Goal: Check status

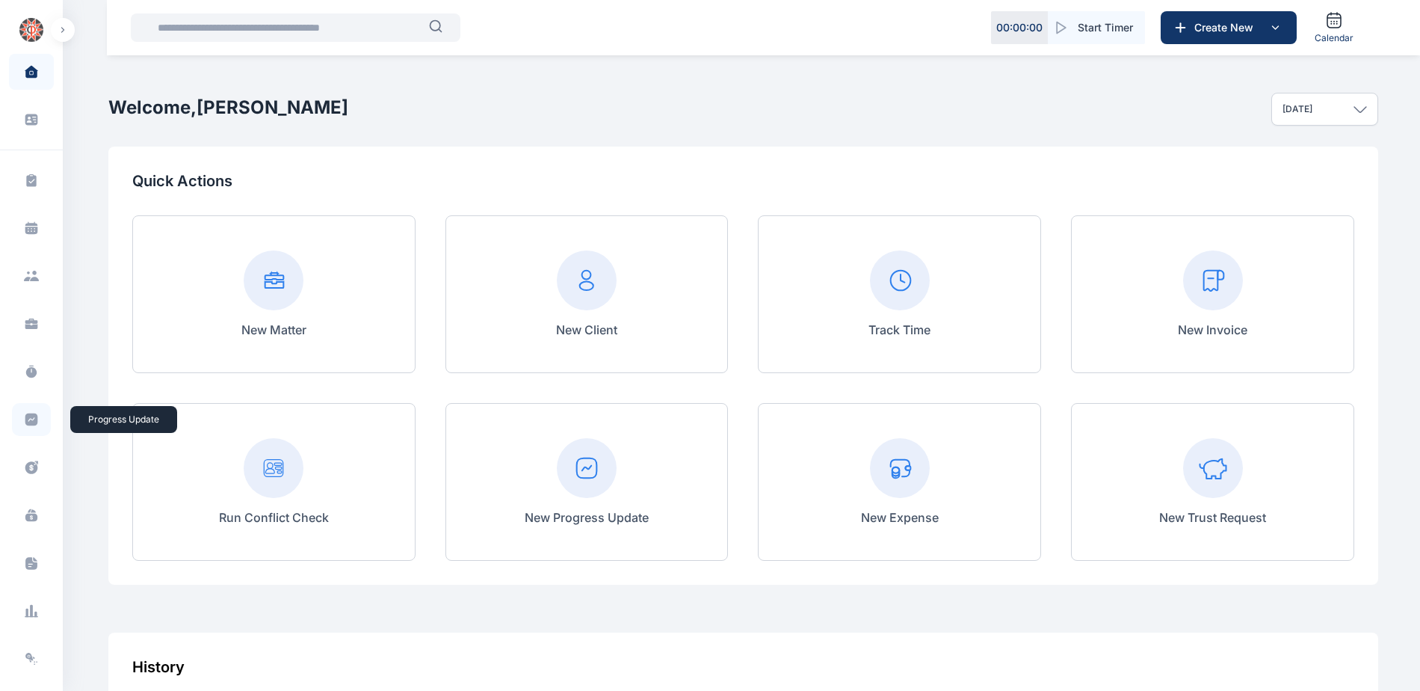
click at [24, 420] on icon at bounding box center [31, 419] width 15 height 15
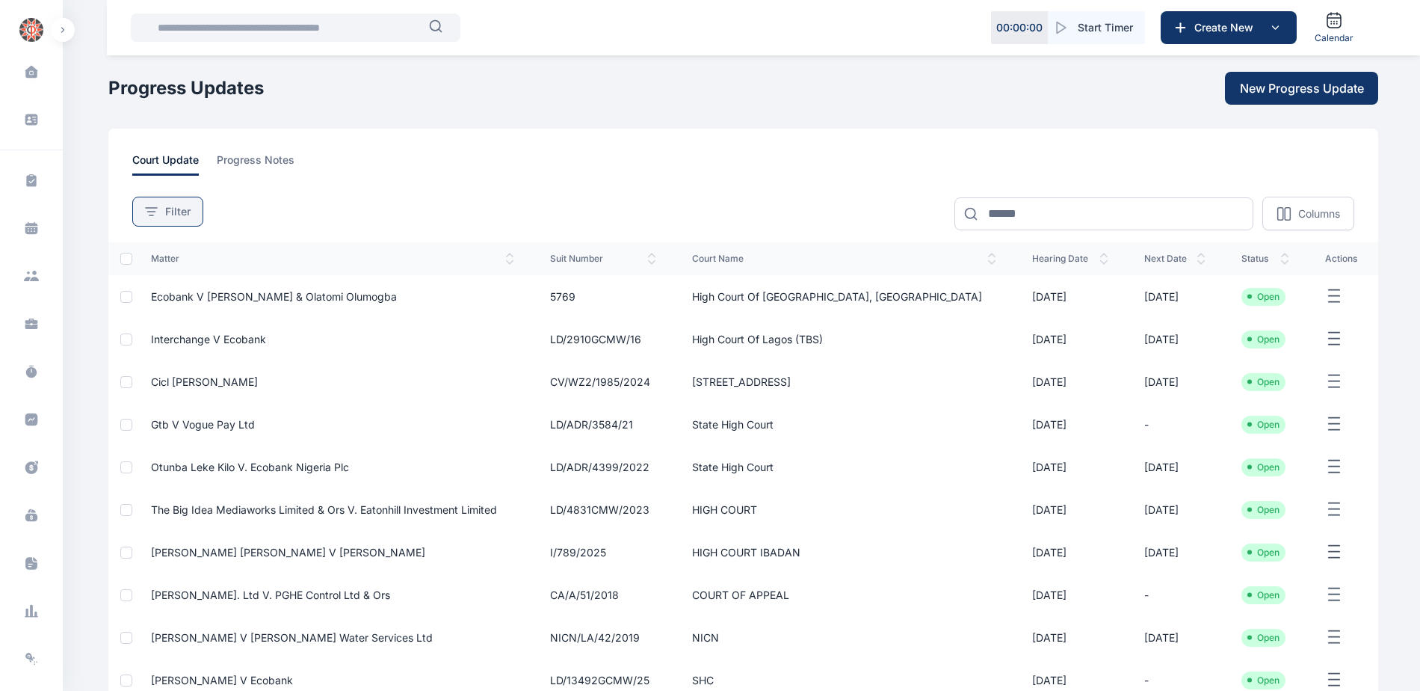
click at [181, 219] on button "Filter" at bounding box center [167, 212] width 71 height 30
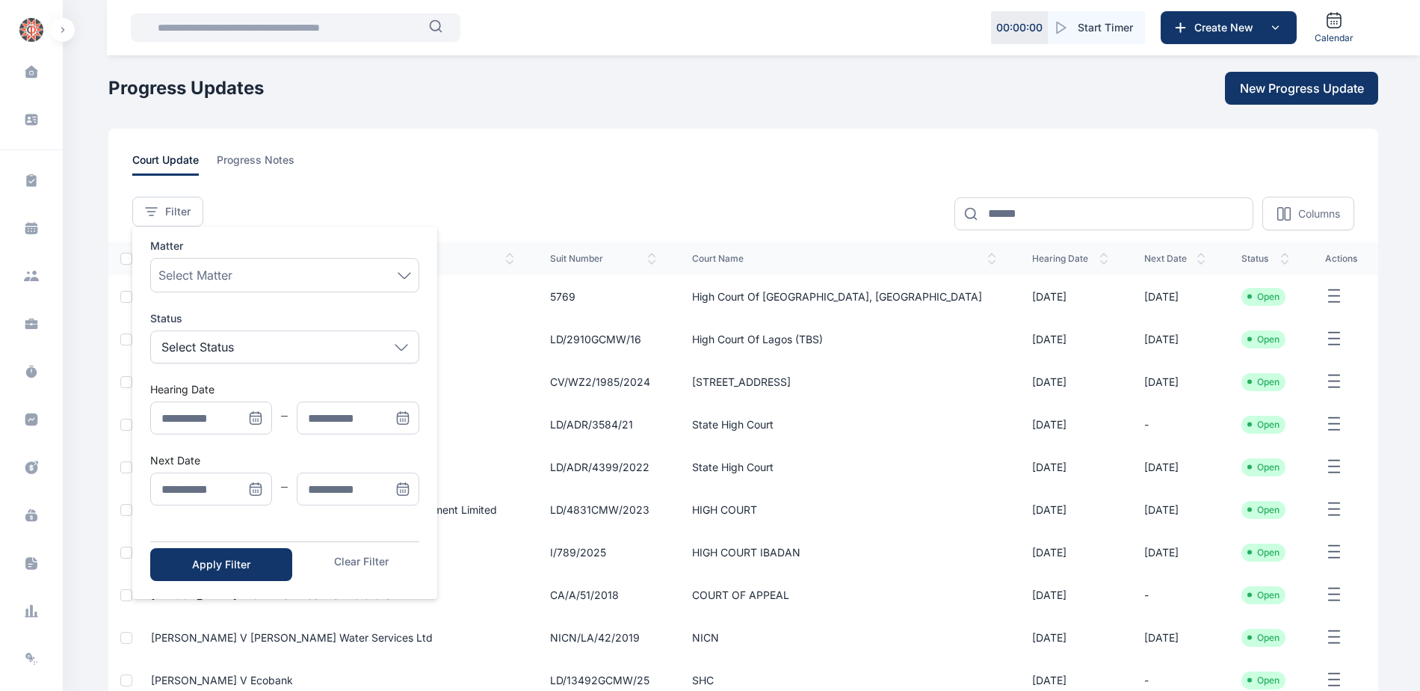
click at [258, 486] on icon "Menu" at bounding box center [255, 488] width 15 height 15
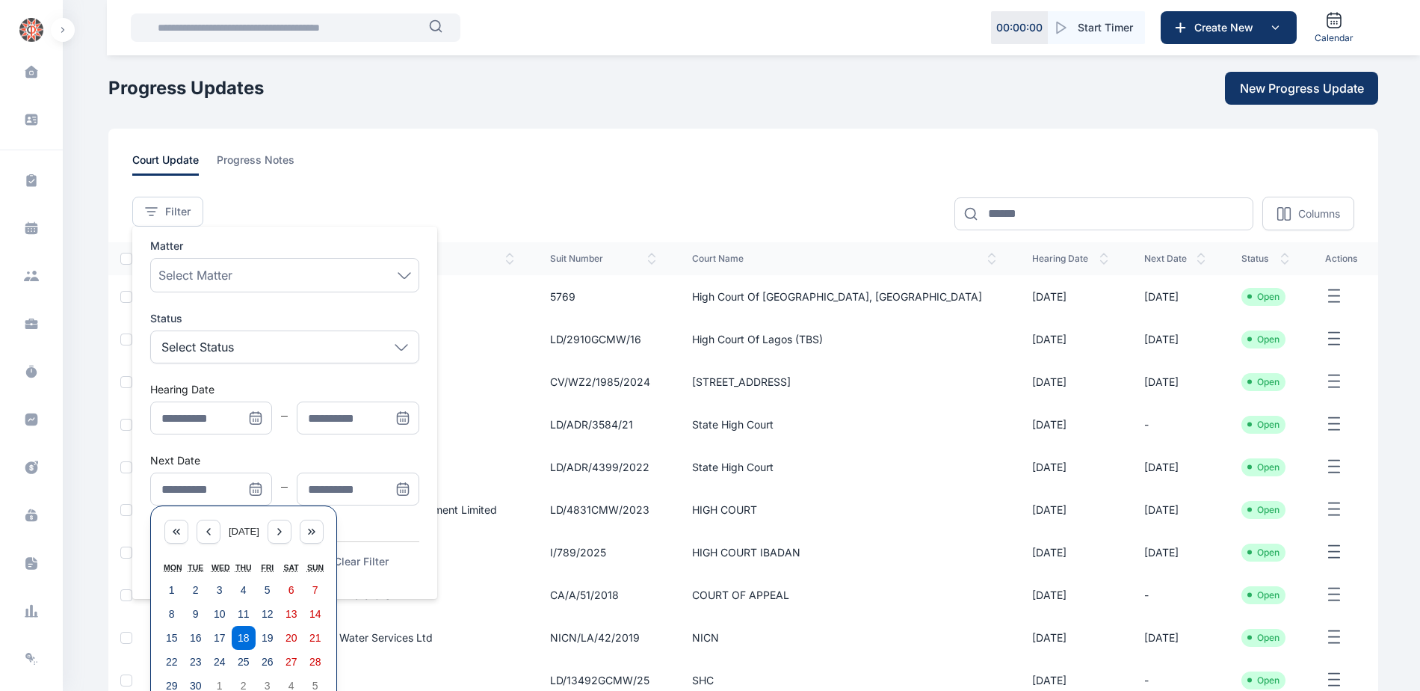
scroll to position [174, 0]
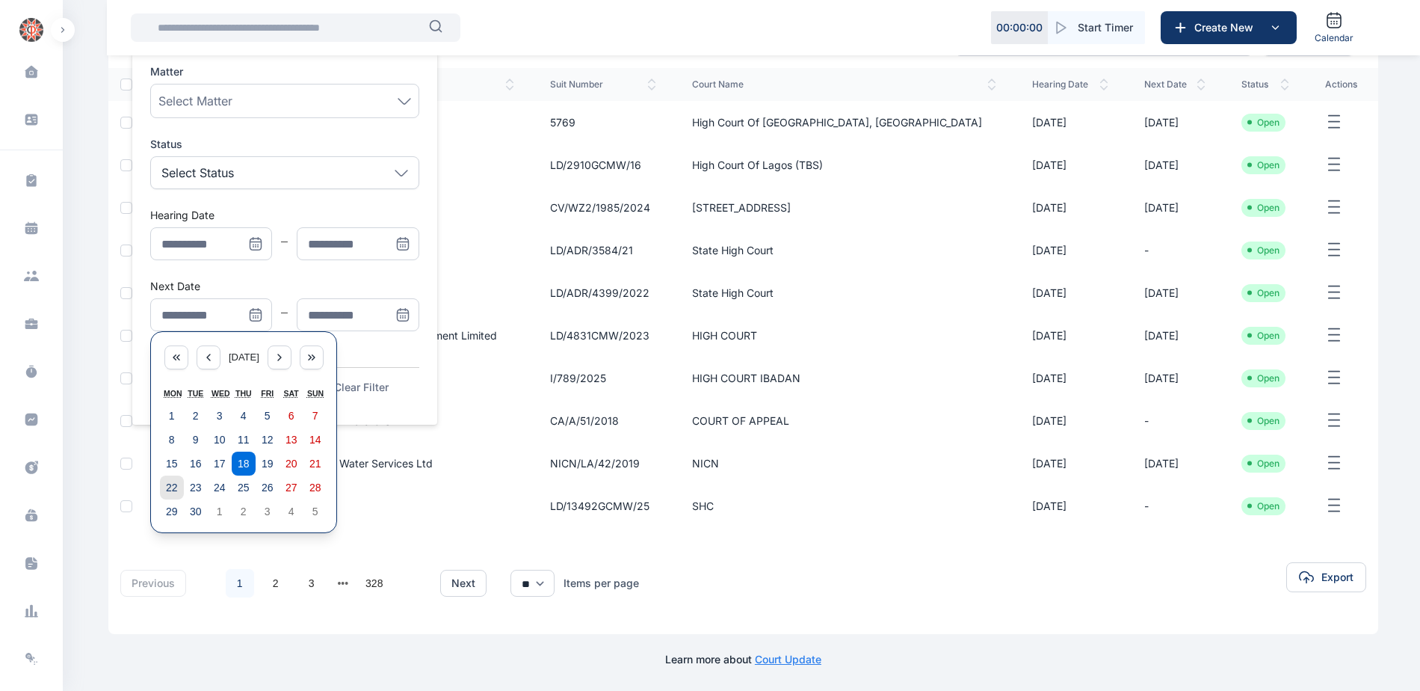
click at [175, 487] on abbr "22" at bounding box center [172, 487] width 12 height 12
type input "**********"
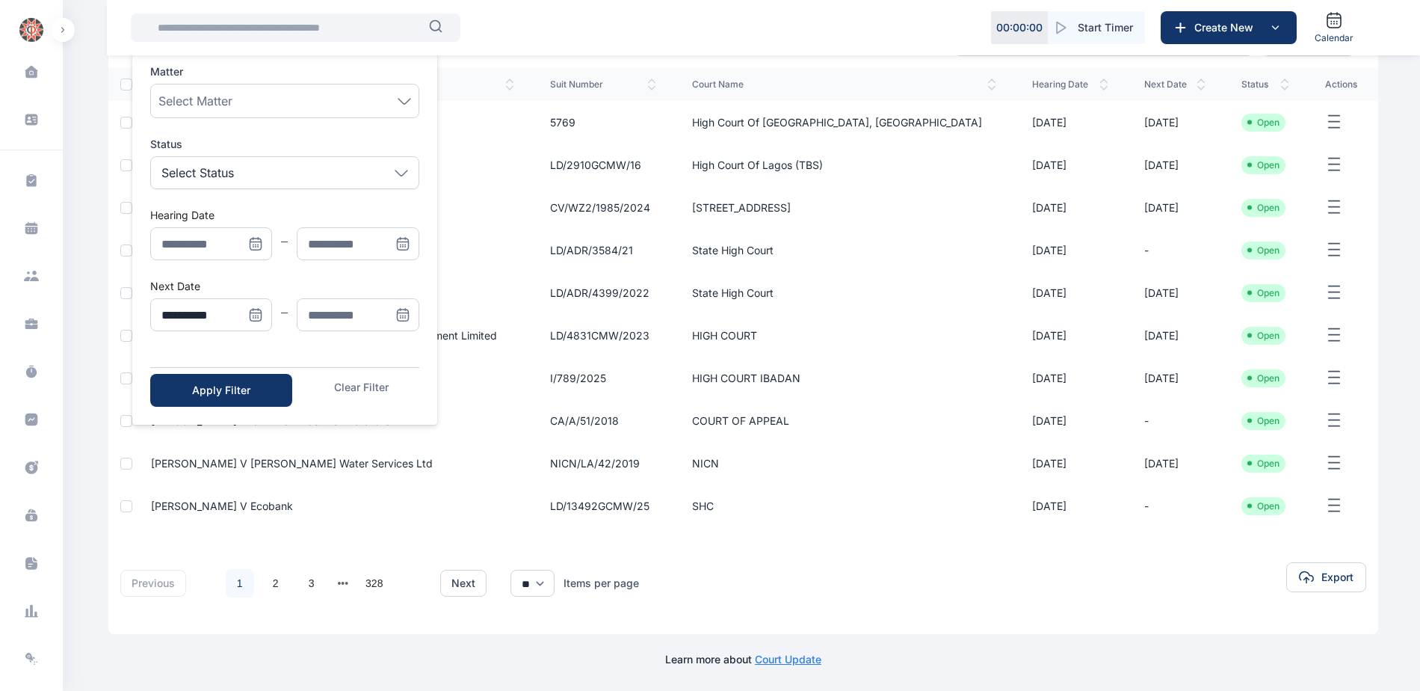
click at [399, 314] on icon "Menu" at bounding box center [402, 314] width 15 height 15
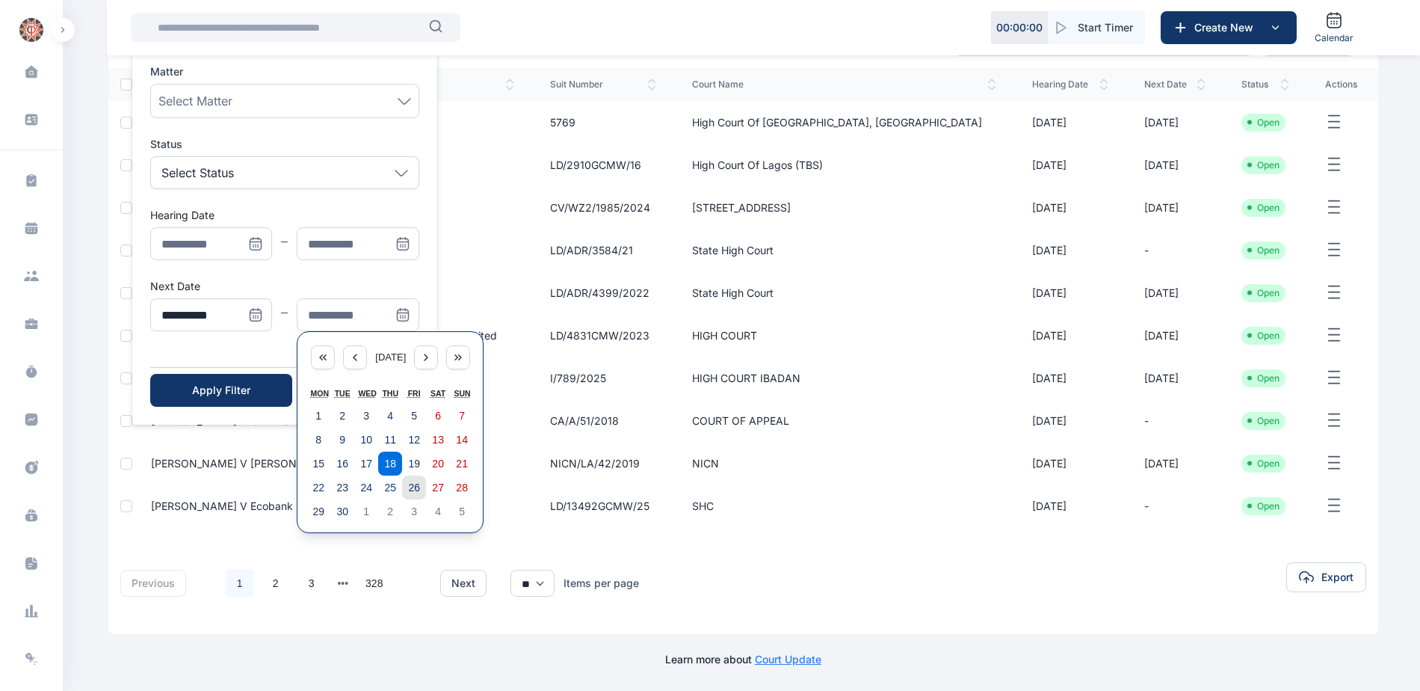
click at [413, 486] on abbr "26" at bounding box center [414, 487] width 12 height 12
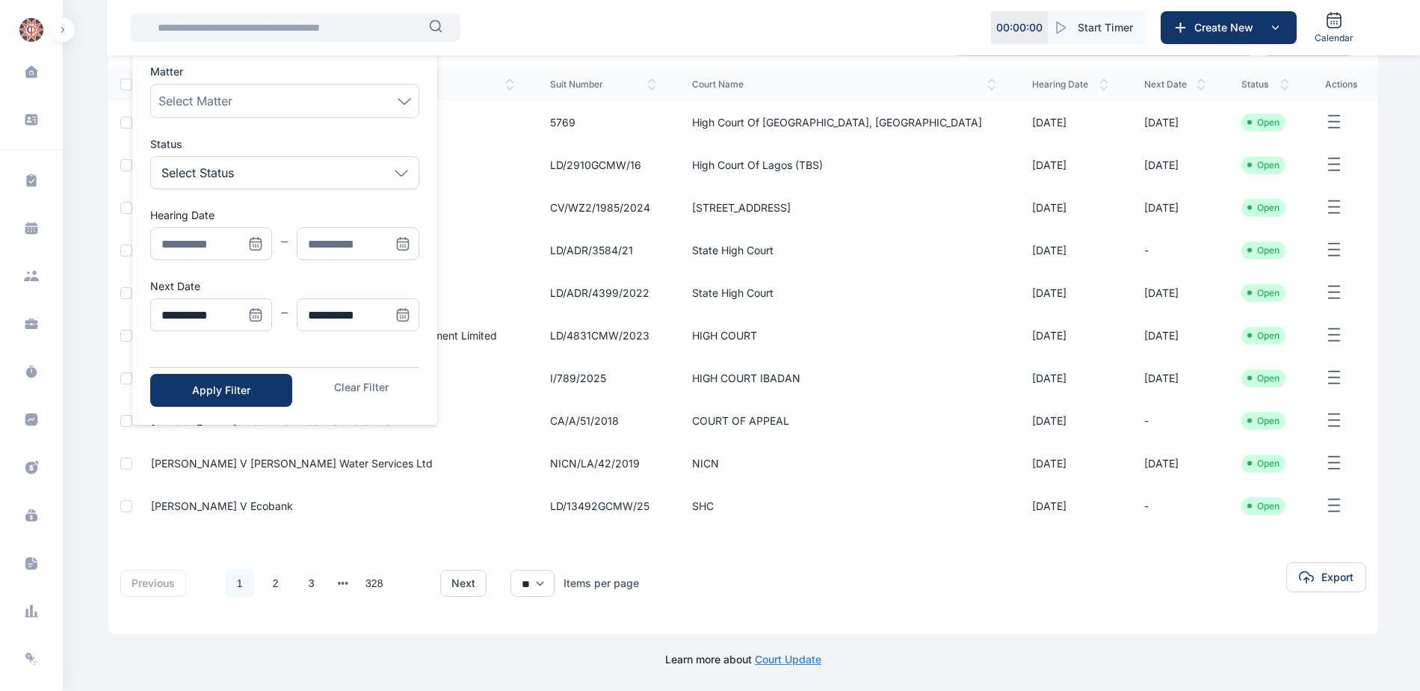
type input "**********"
click at [210, 397] on div "Apply Filter" at bounding box center [221, 390] width 94 height 15
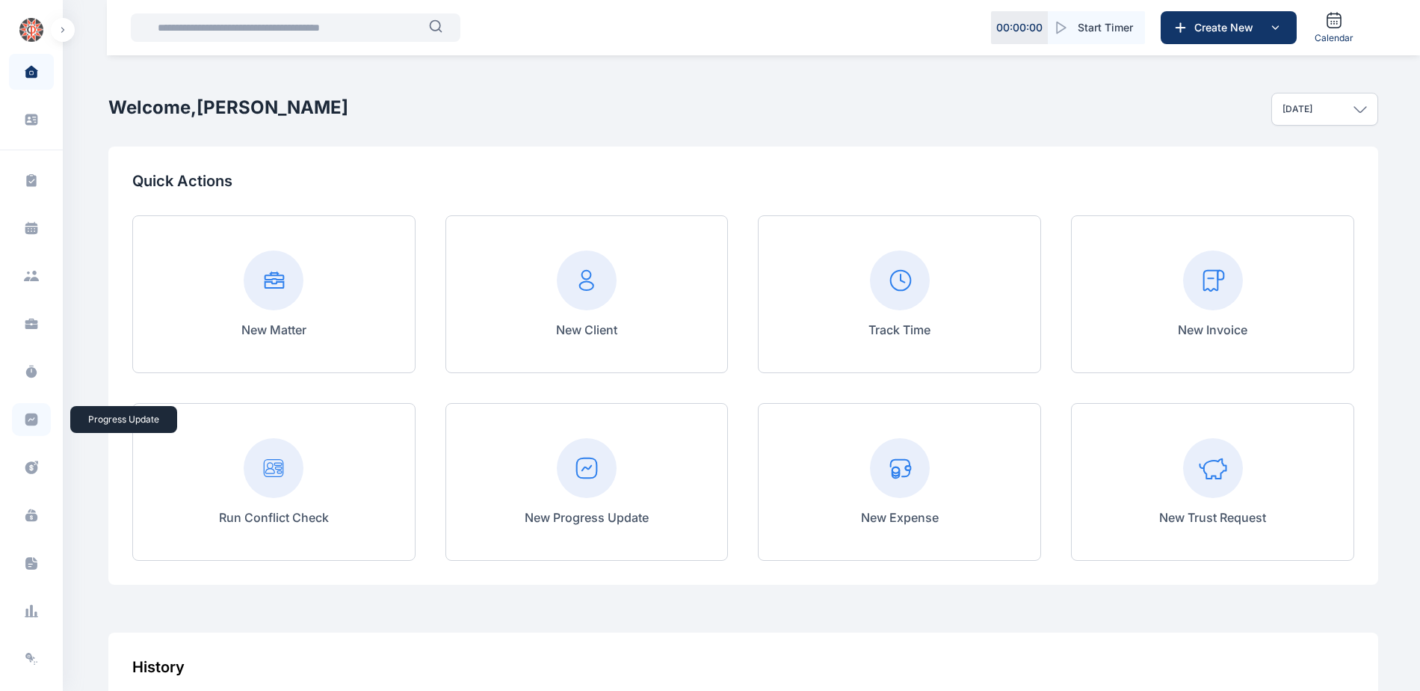
click at [25, 423] on icon at bounding box center [31, 419] width 13 height 13
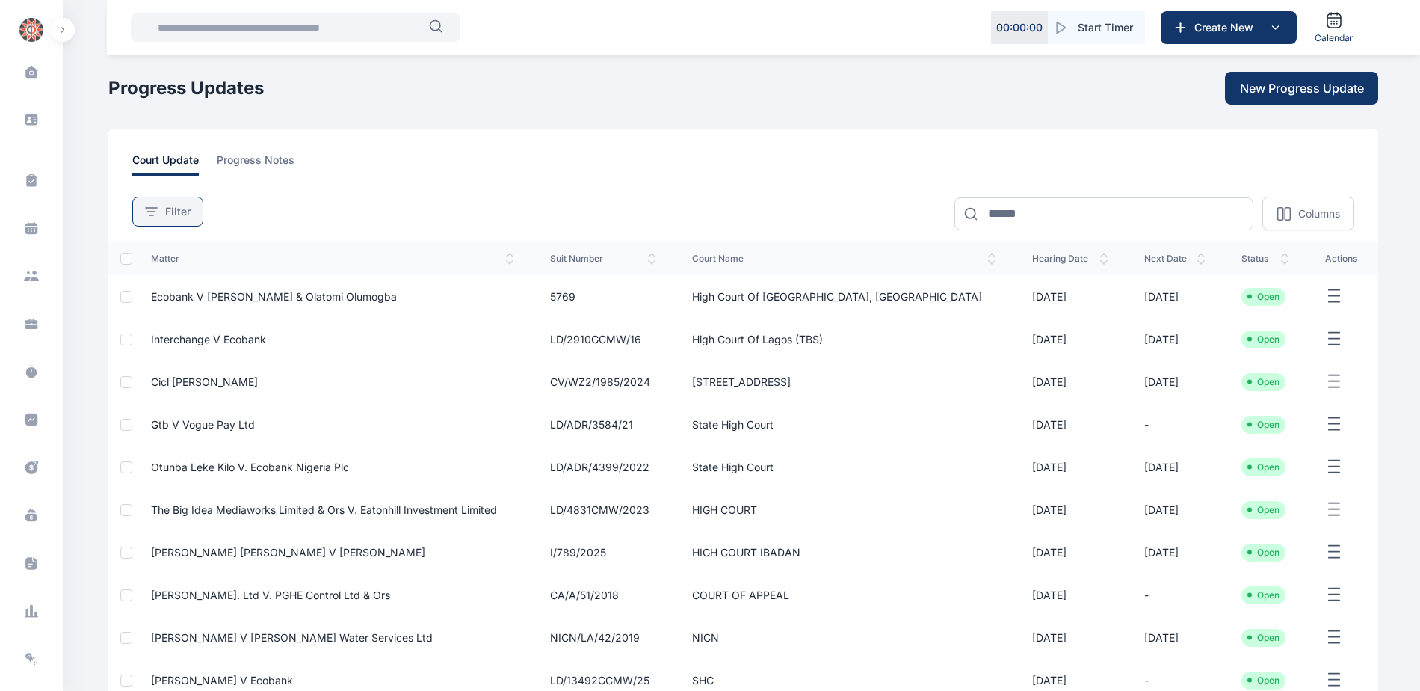
click at [184, 218] on span "Filter" at bounding box center [177, 211] width 25 height 15
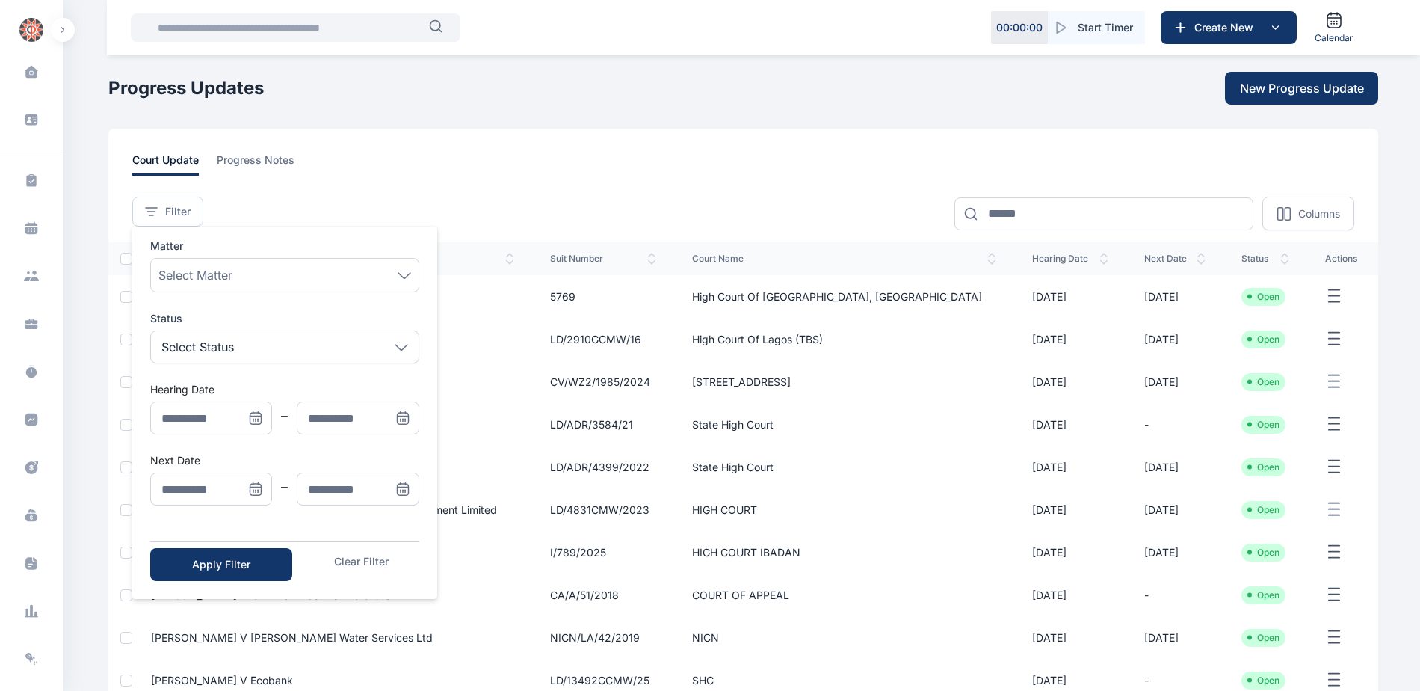
click at [259, 483] on icon "Menu" at bounding box center [259, 484] width 0 height 2
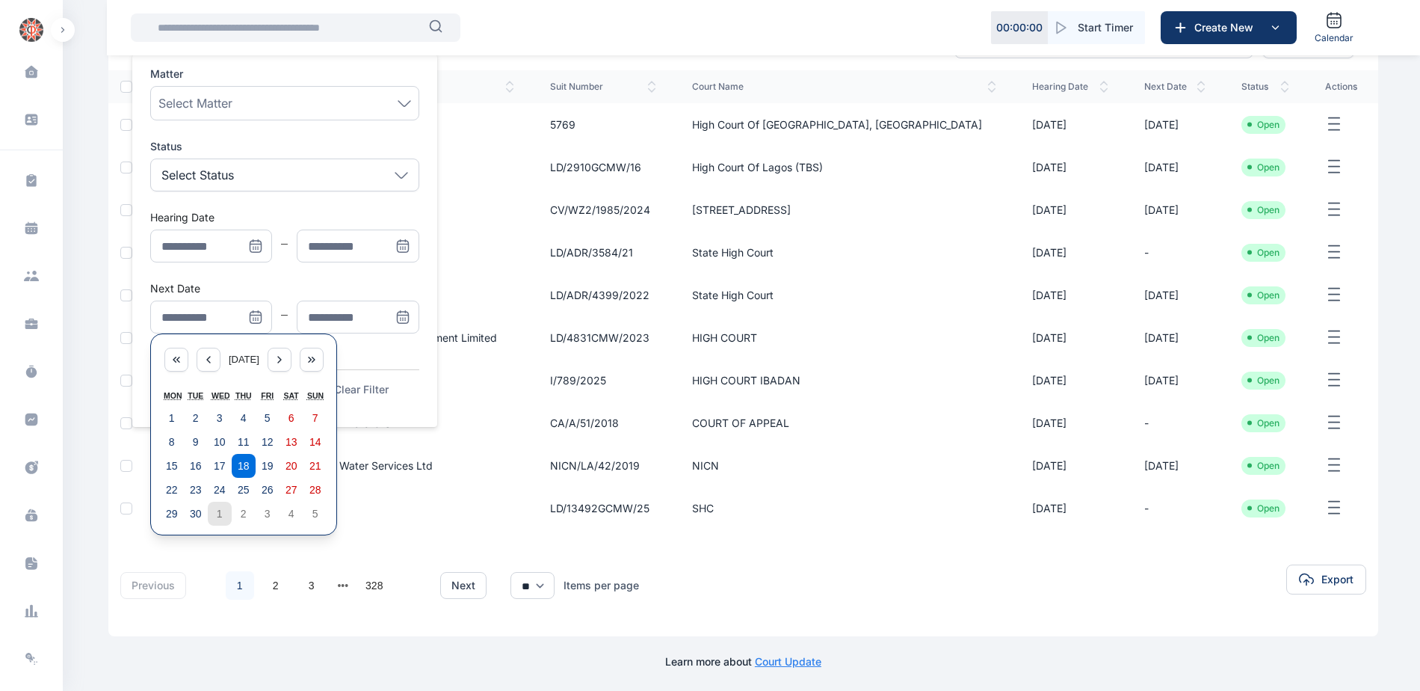
scroll to position [174, 0]
click at [175, 490] on abbr "22" at bounding box center [172, 487] width 12 height 12
type input "**********"
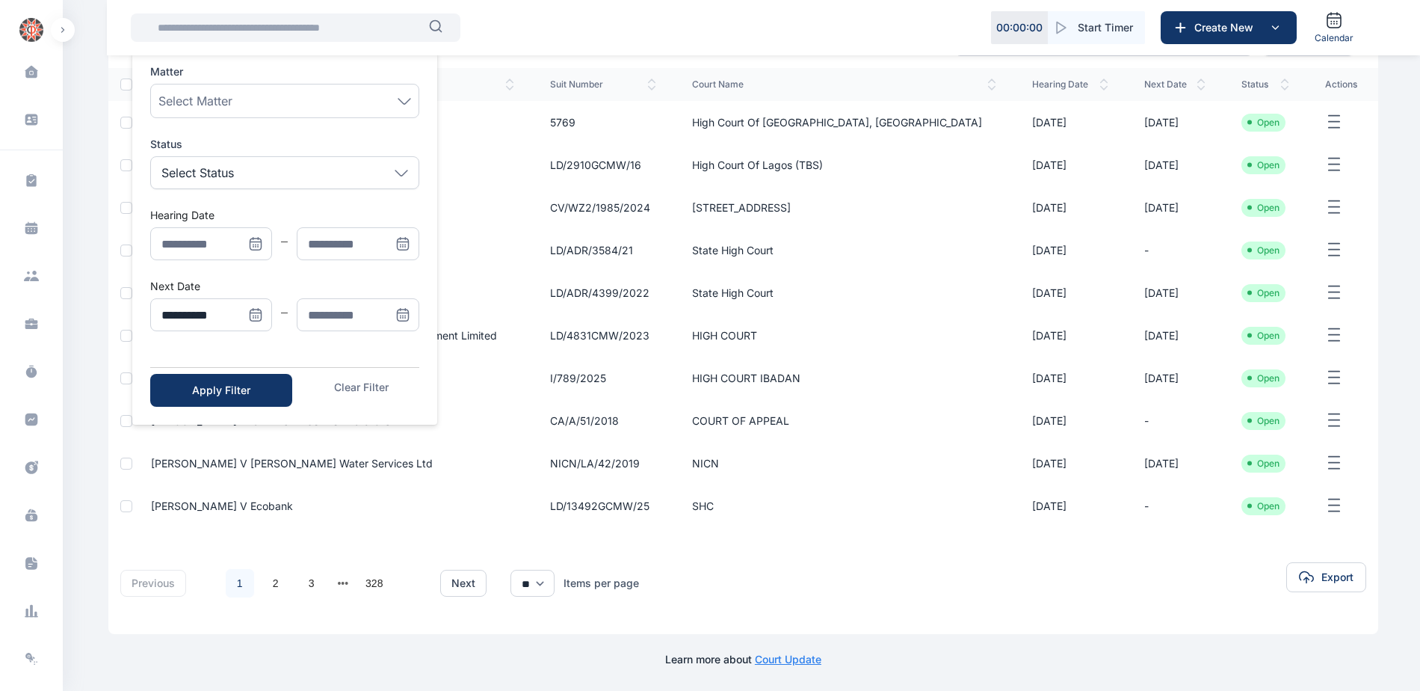
click at [398, 309] on icon "Menu" at bounding box center [402, 314] width 11 height 11
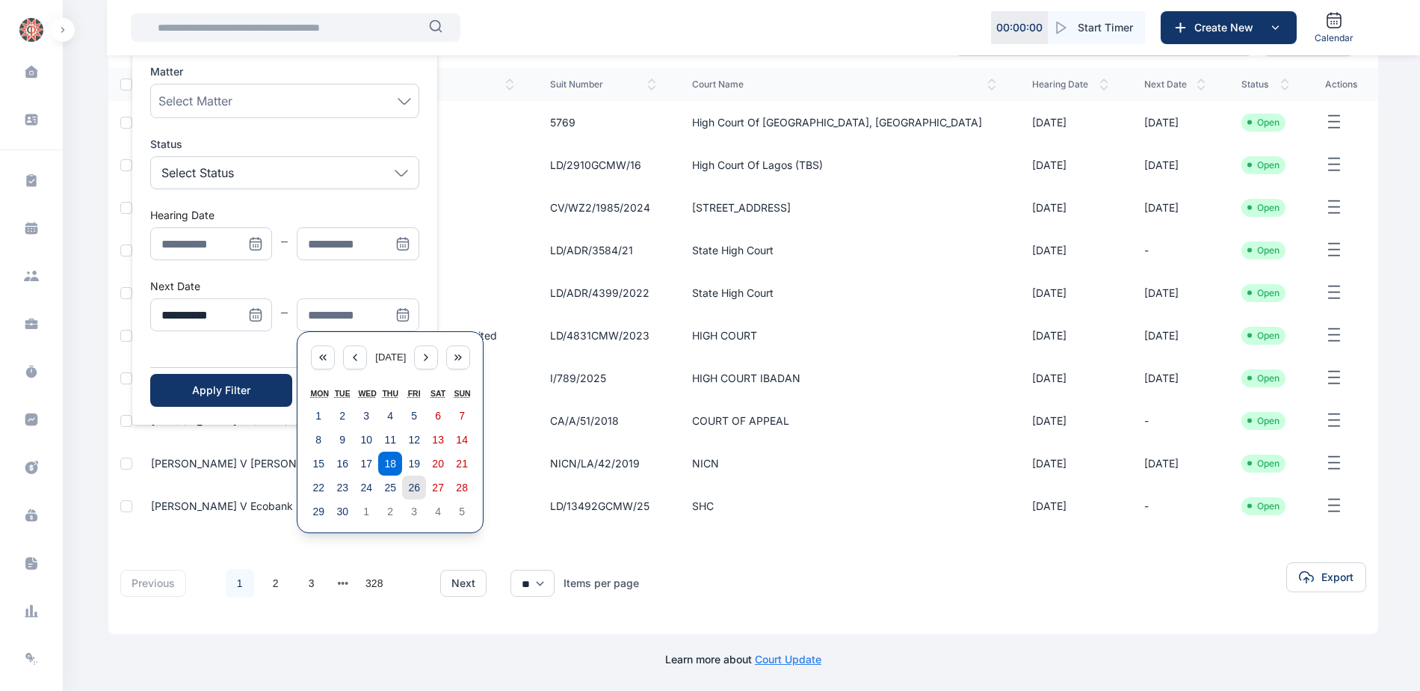
drag, startPoint x: 416, startPoint y: 489, endPoint x: 388, endPoint y: 489, distance: 27.7
click at [415, 489] on abbr "26" at bounding box center [414, 487] width 12 height 12
type input "**********"
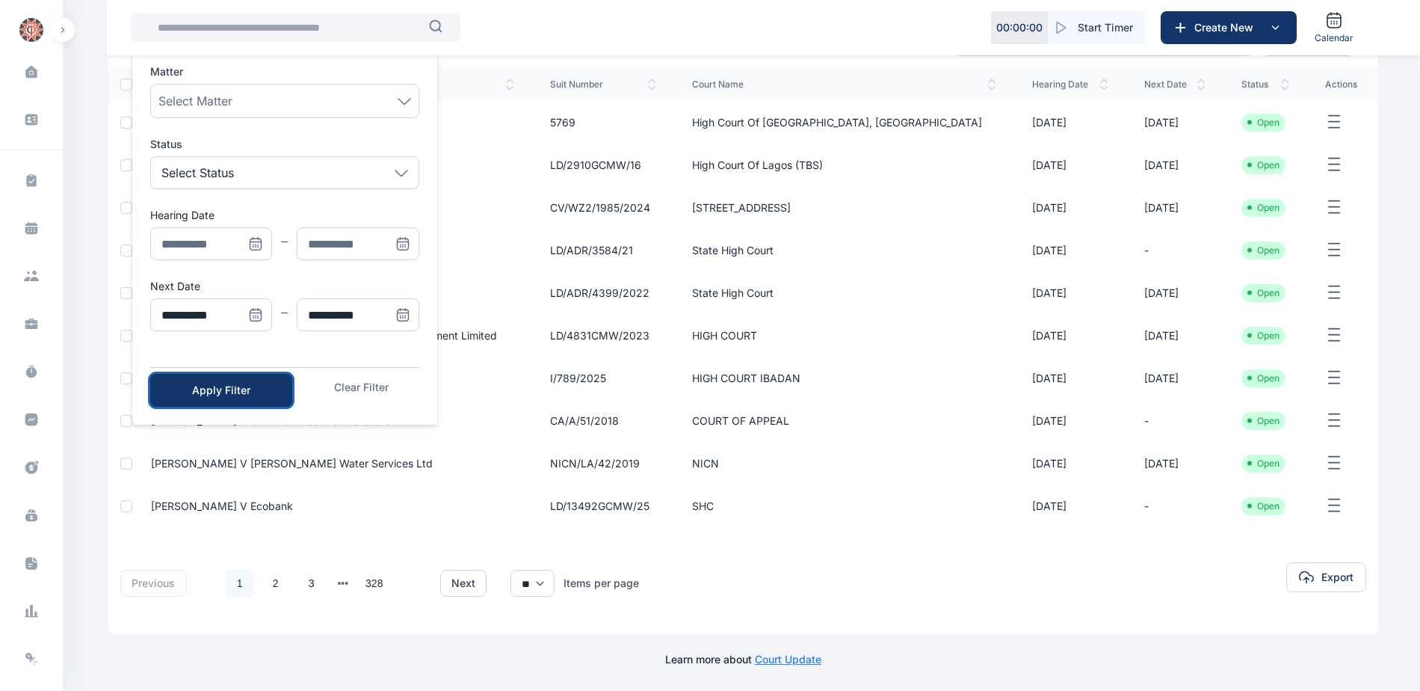
click at [232, 385] on div "Apply Filter" at bounding box center [221, 390] width 94 height 15
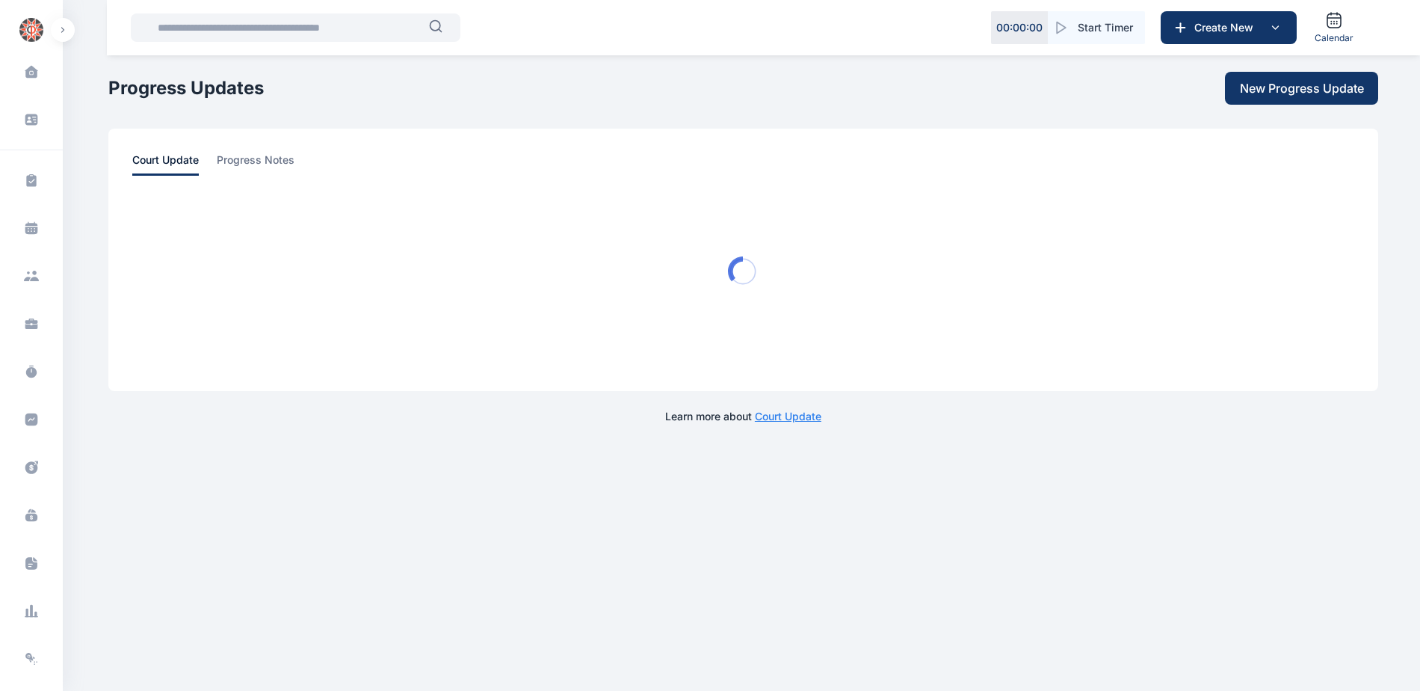
scroll to position [0, 0]
